Goal: Task Accomplishment & Management: Manage account settings

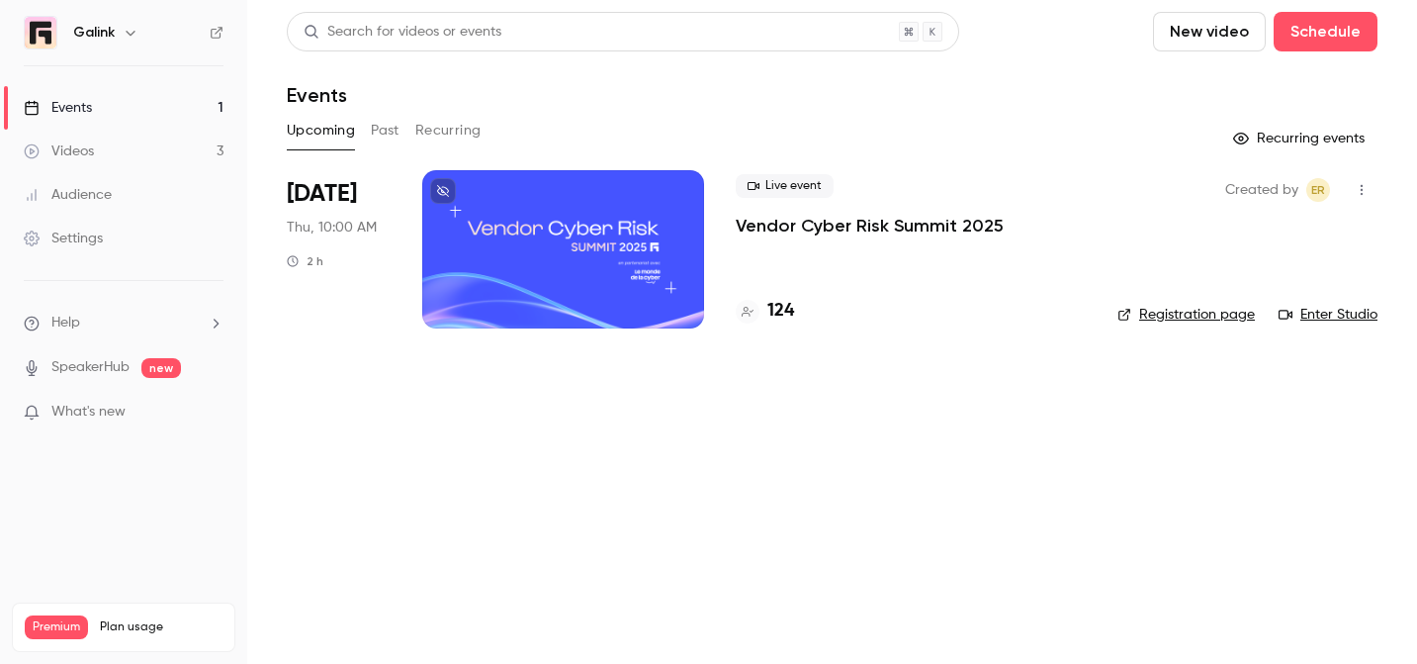
click at [836, 227] on p "Vendor Cyber Risk Summit 2025" at bounding box center [870, 226] width 268 height 24
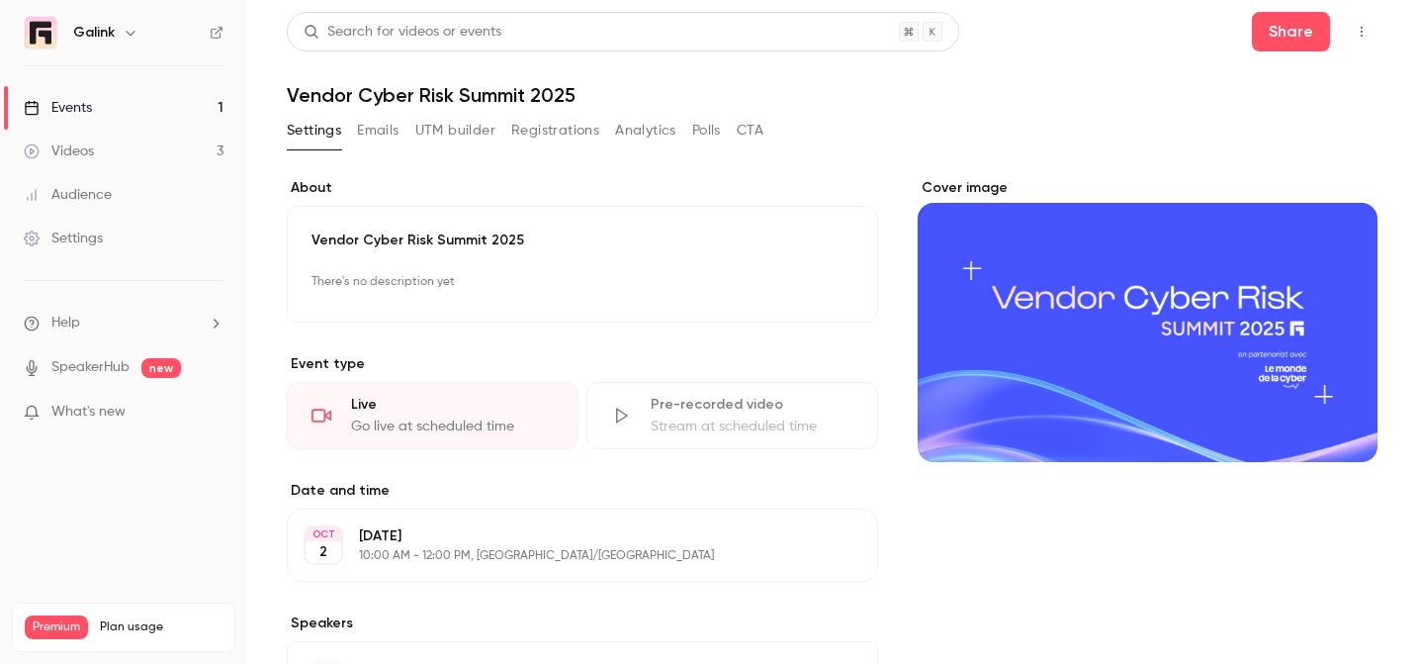
scroll to position [69, 0]
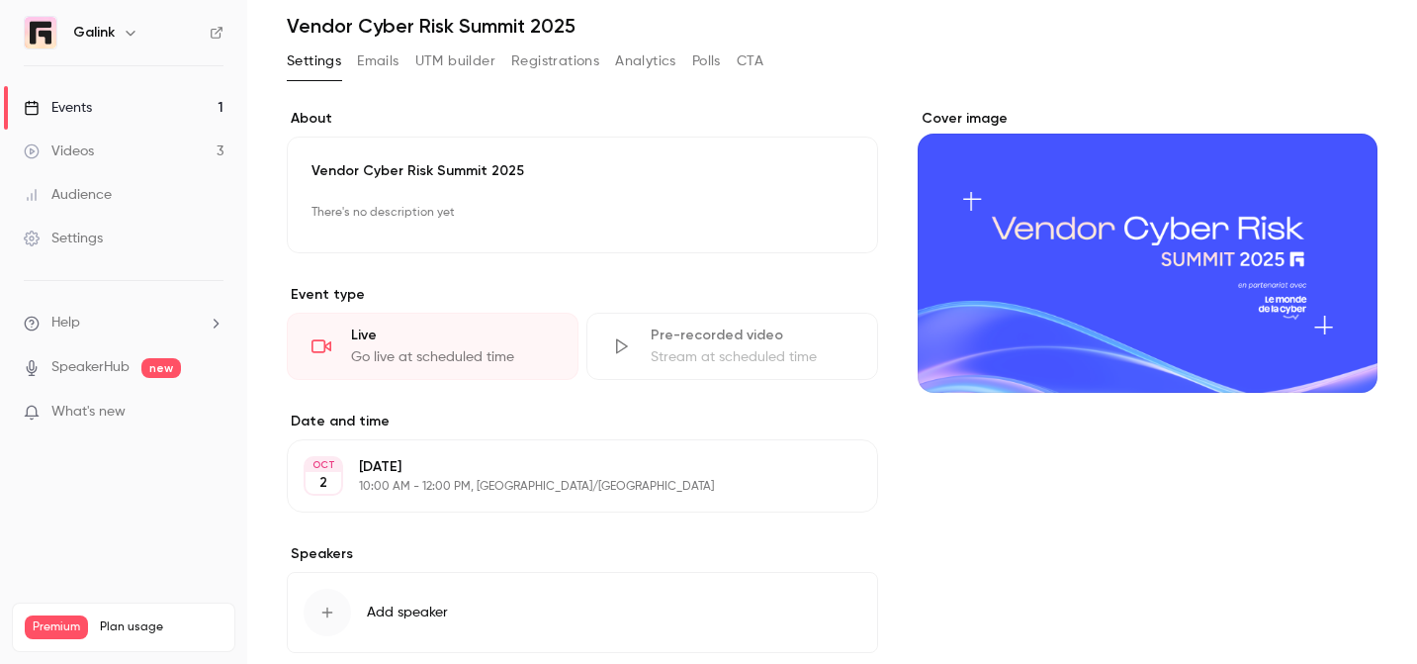
click at [562, 60] on button "Registrations" at bounding box center [555, 61] width 88 height 32
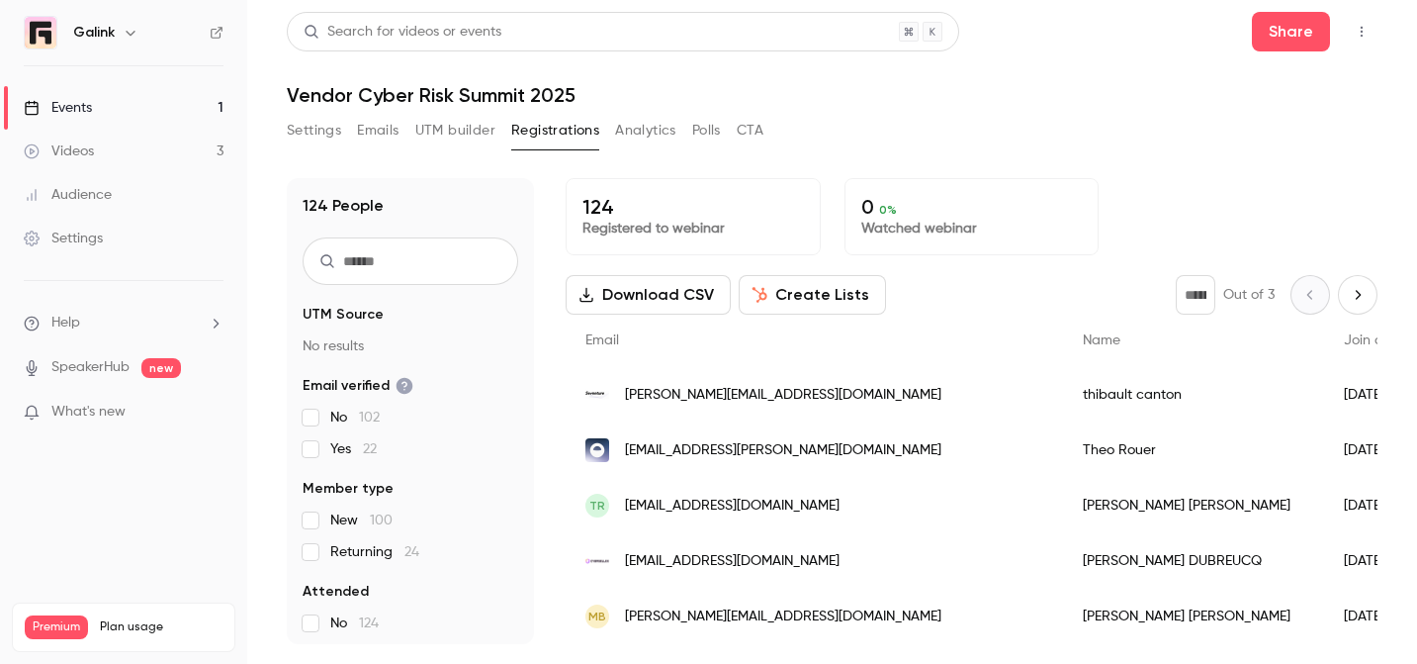
scroll to position [27, 0]
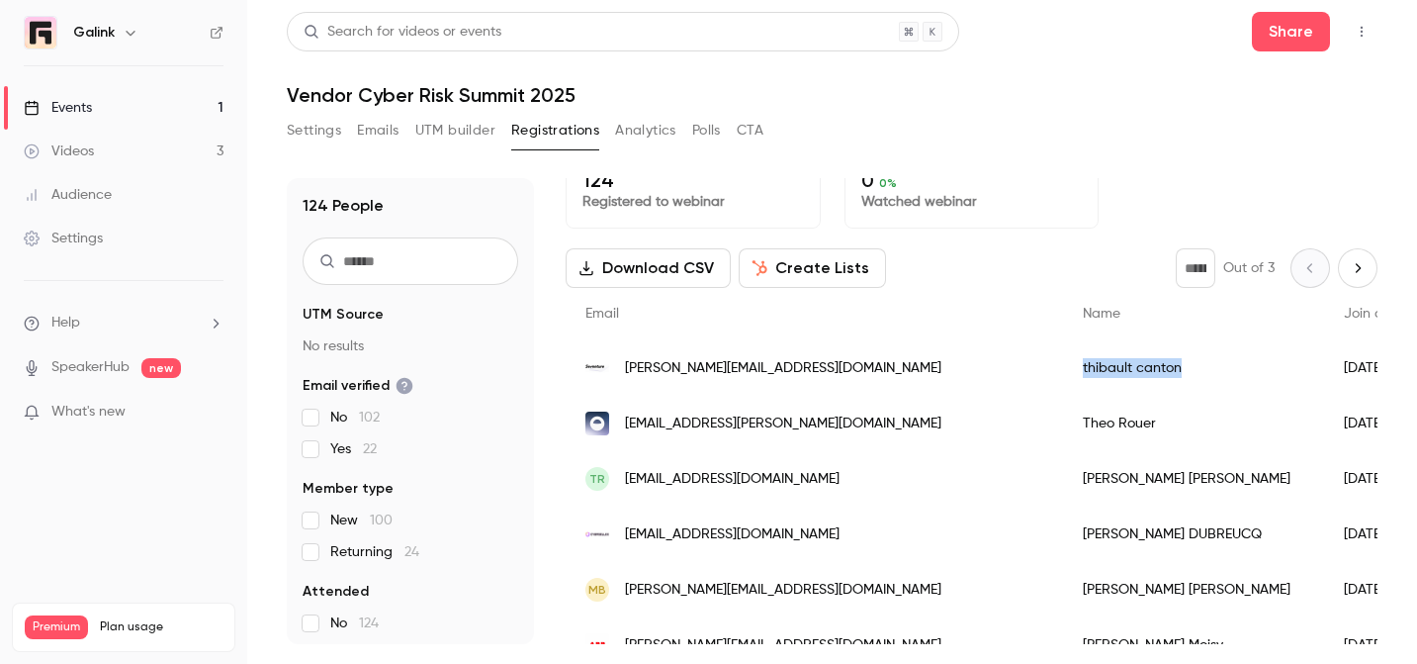
drag, startPoint x: 977, startPoint y: 372, endPoint x: 1070, endPoint y: 377, distance: 93.1
click at [1070, 377] on div "[PERSON_NAME] canton" at bounding box center [1193, 367] width 261 height 55
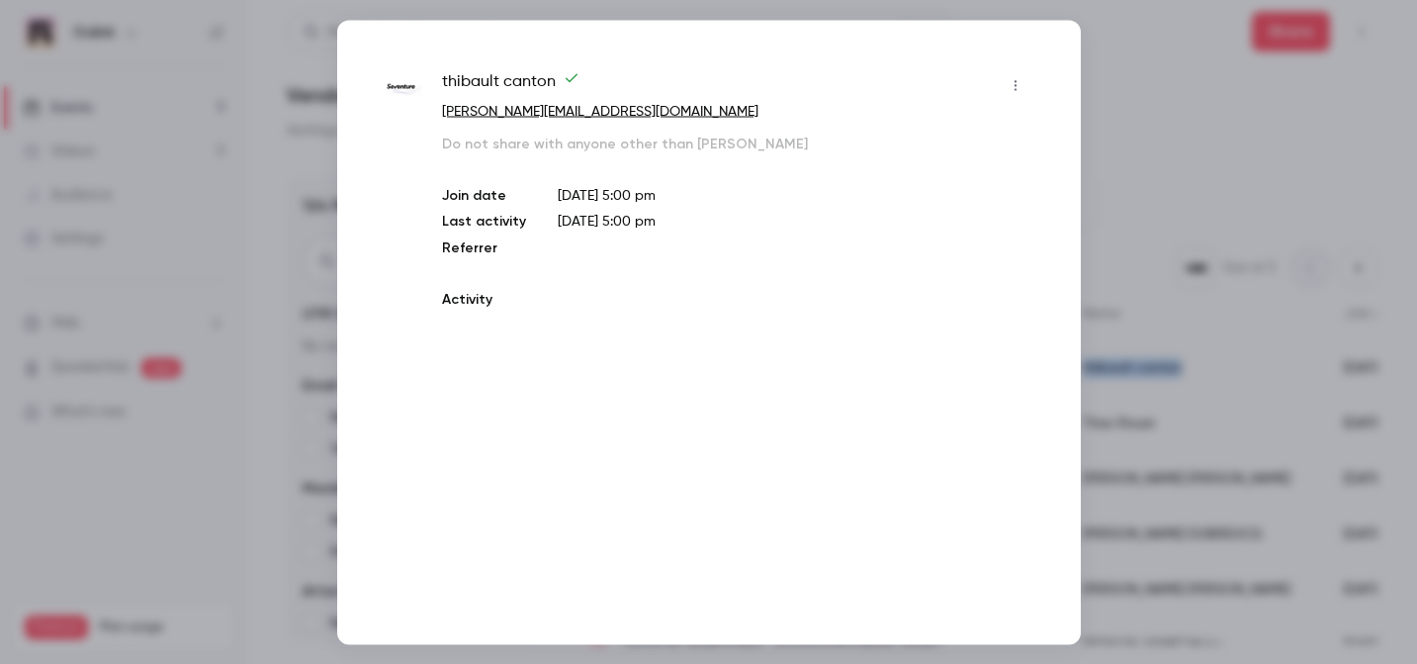
copy div "[PERSON_NAME] canton"
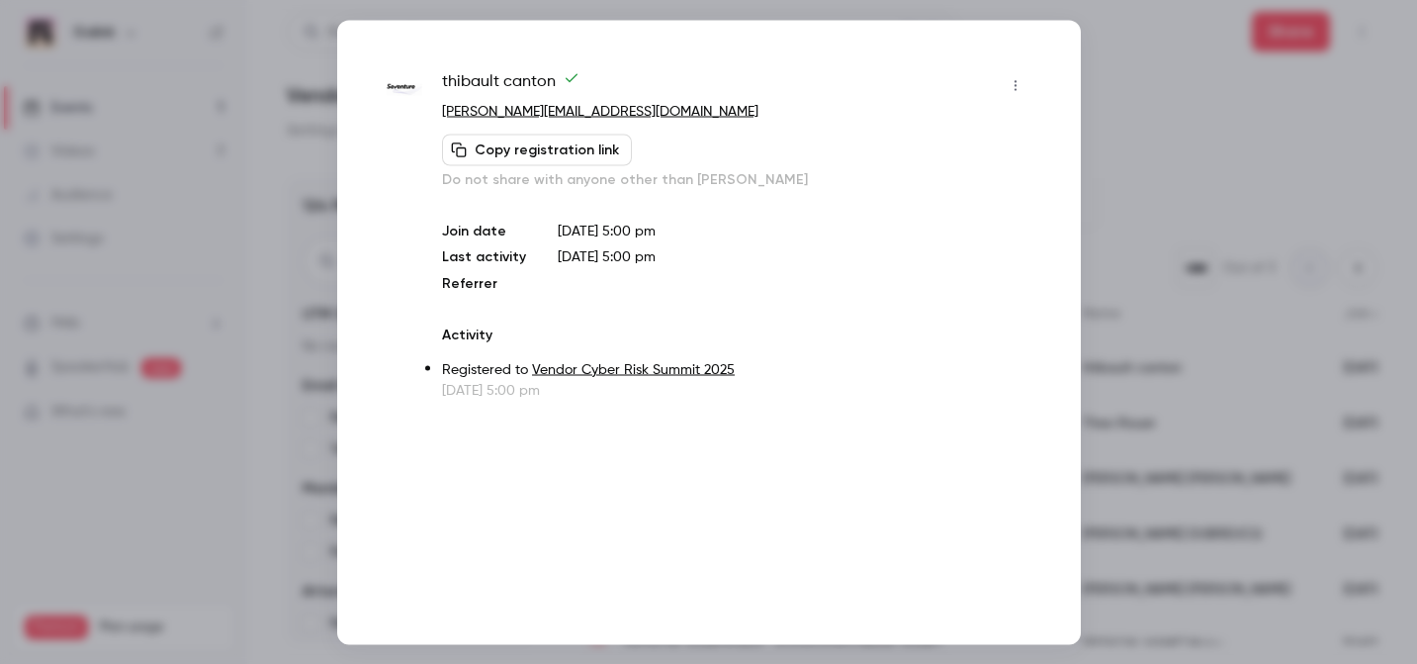
click at [456, 77] on span "[PERSON_NAME] canton" at bounding box center [510, 85] width 137 height 32
copy div "[PERSON_NAME] canton"
